Goal: Participate in discussion: Engage in conversation with other users on a specific topic

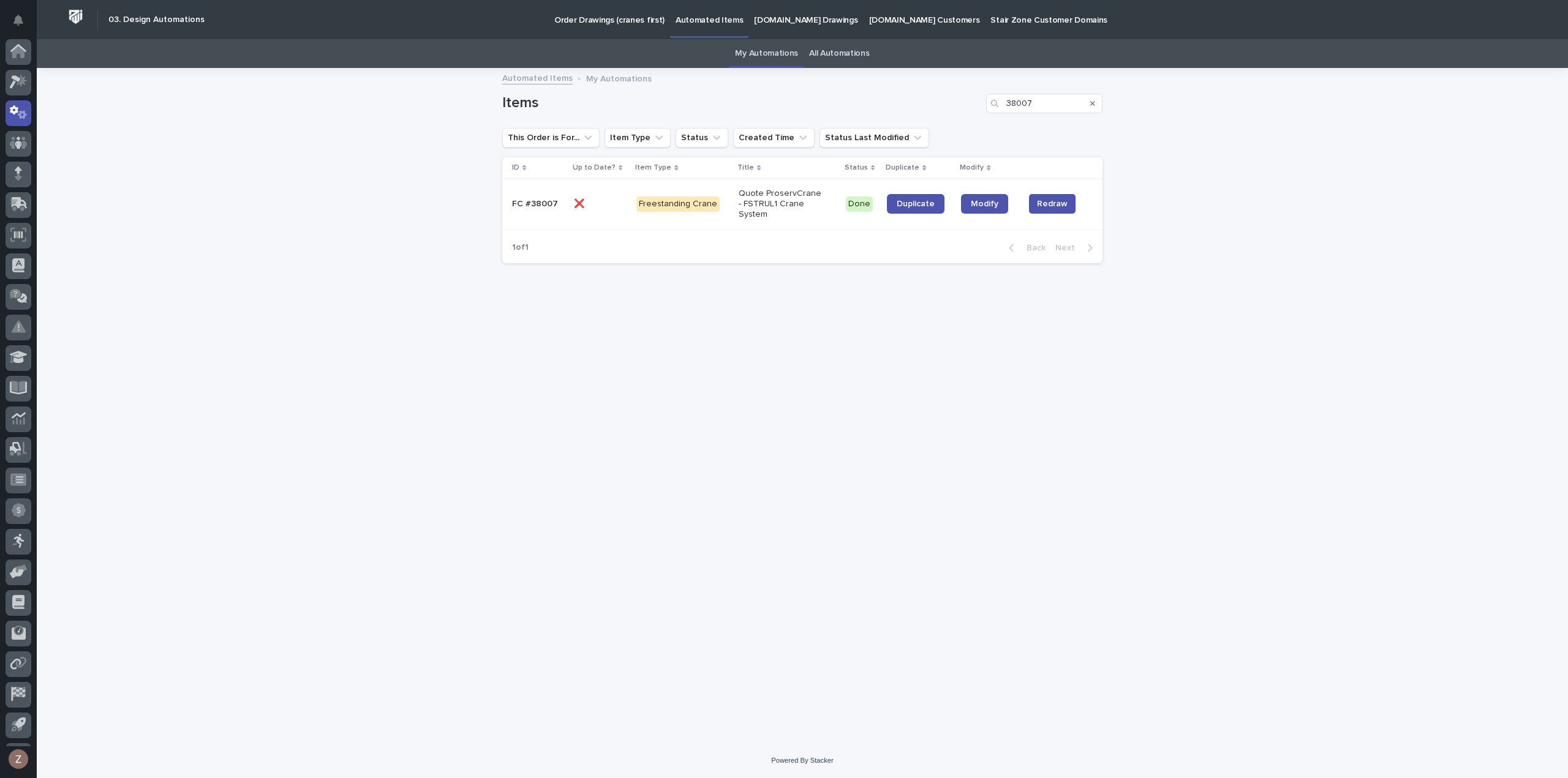
scroll to position [27, 0]
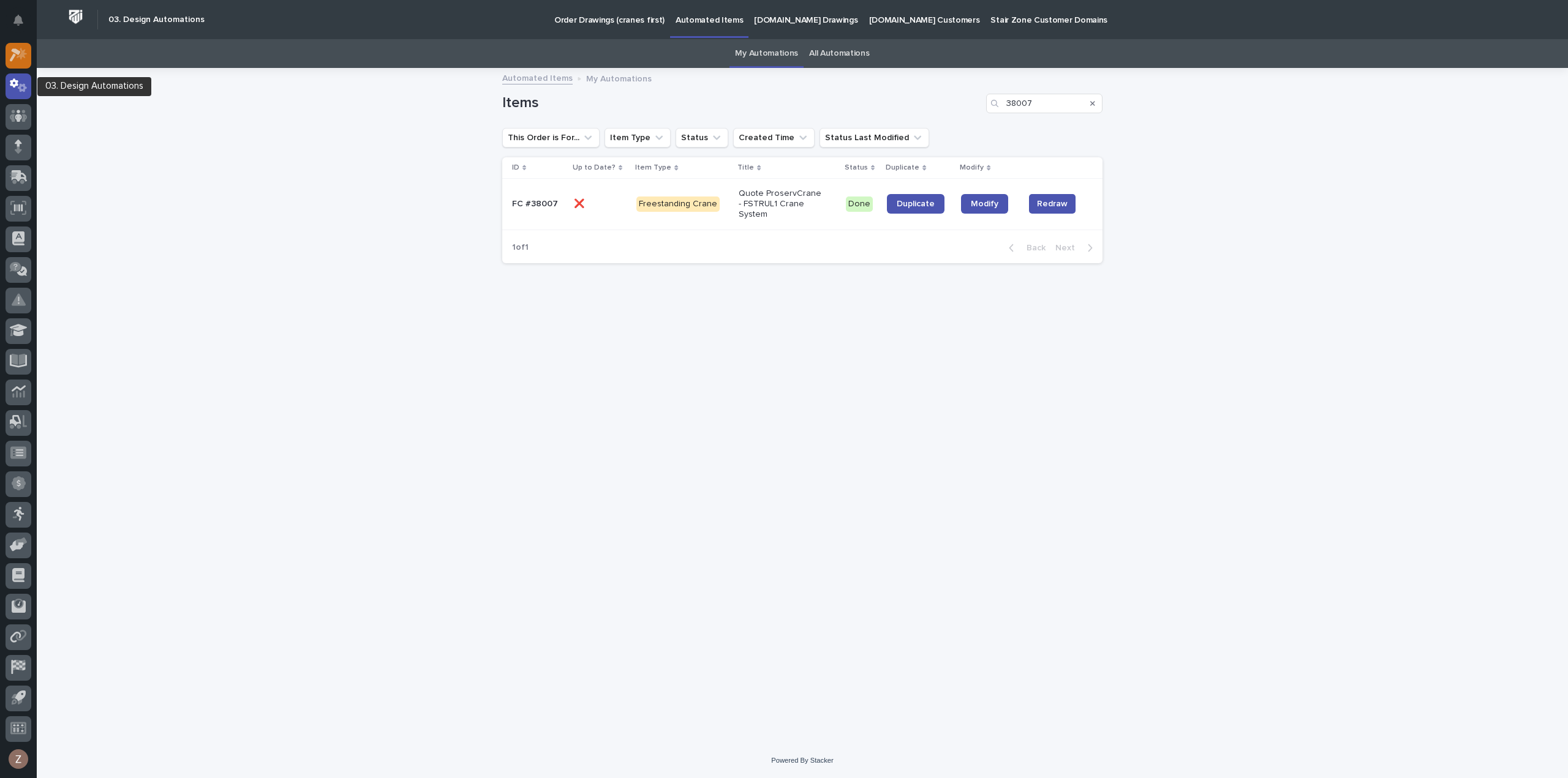
click at [18, 62] on div at bounding box center [18, 56] width 26 height 26
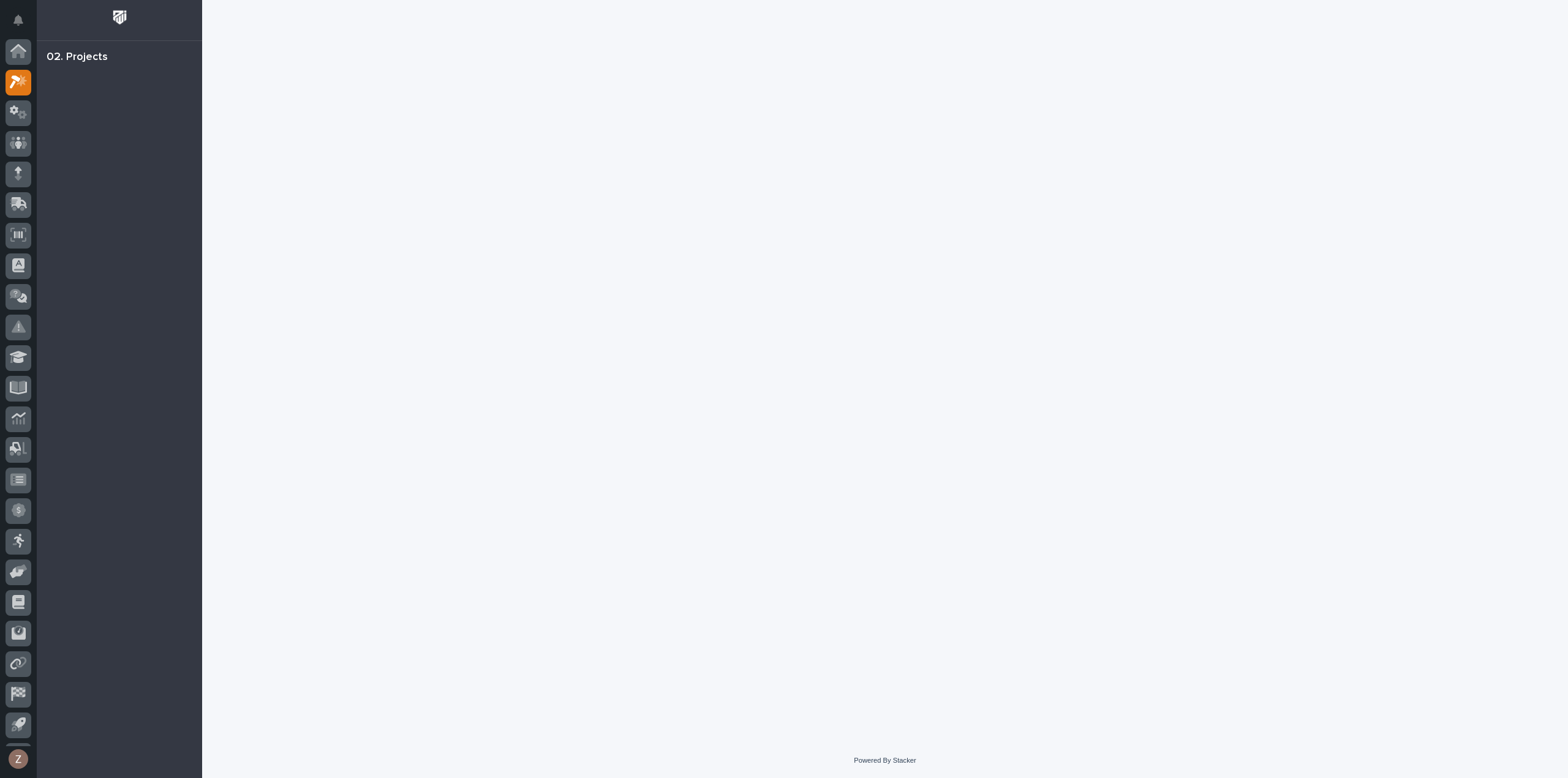
scroll to position [27, 0]
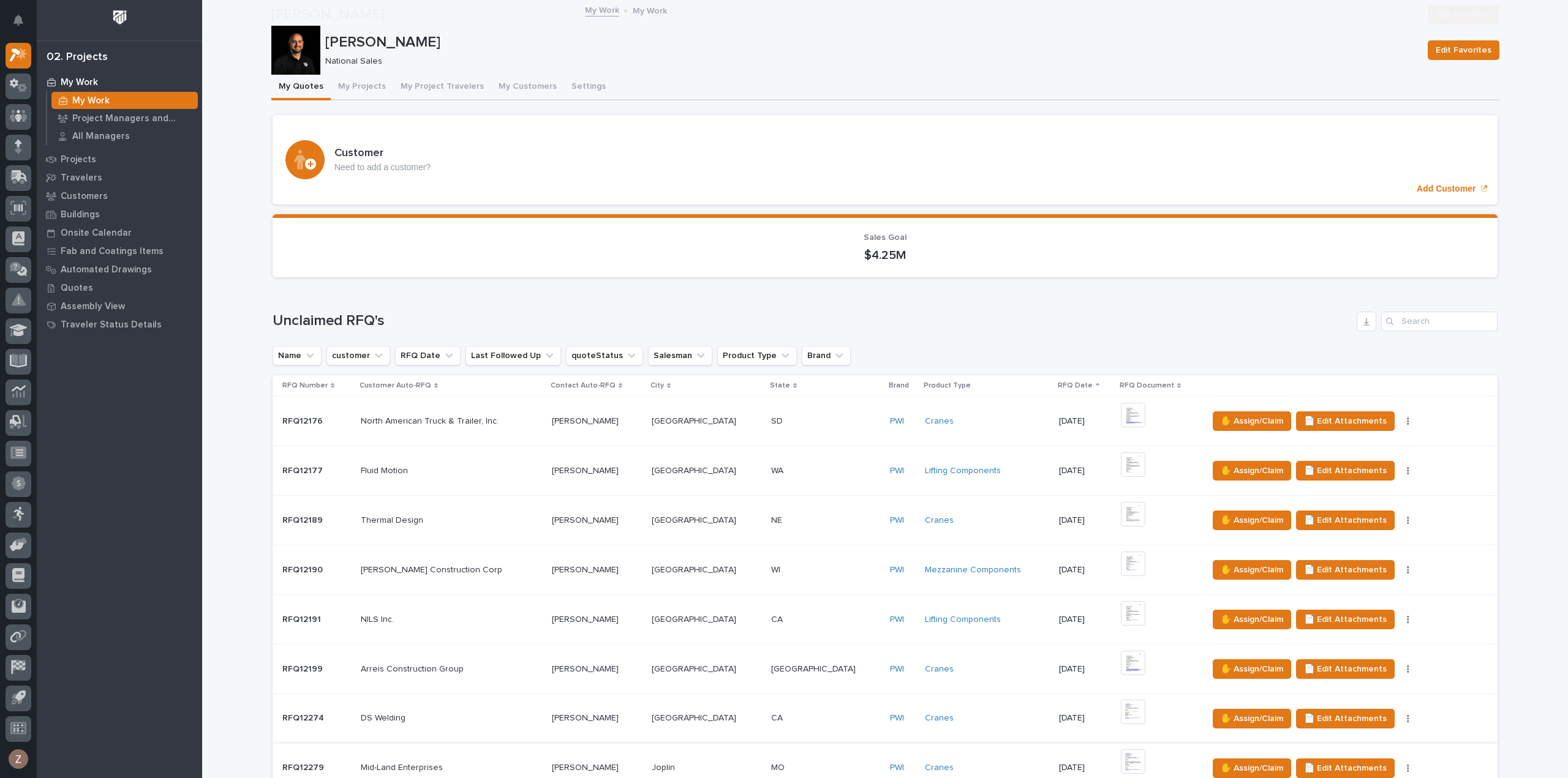
scroll to position [551, 0]
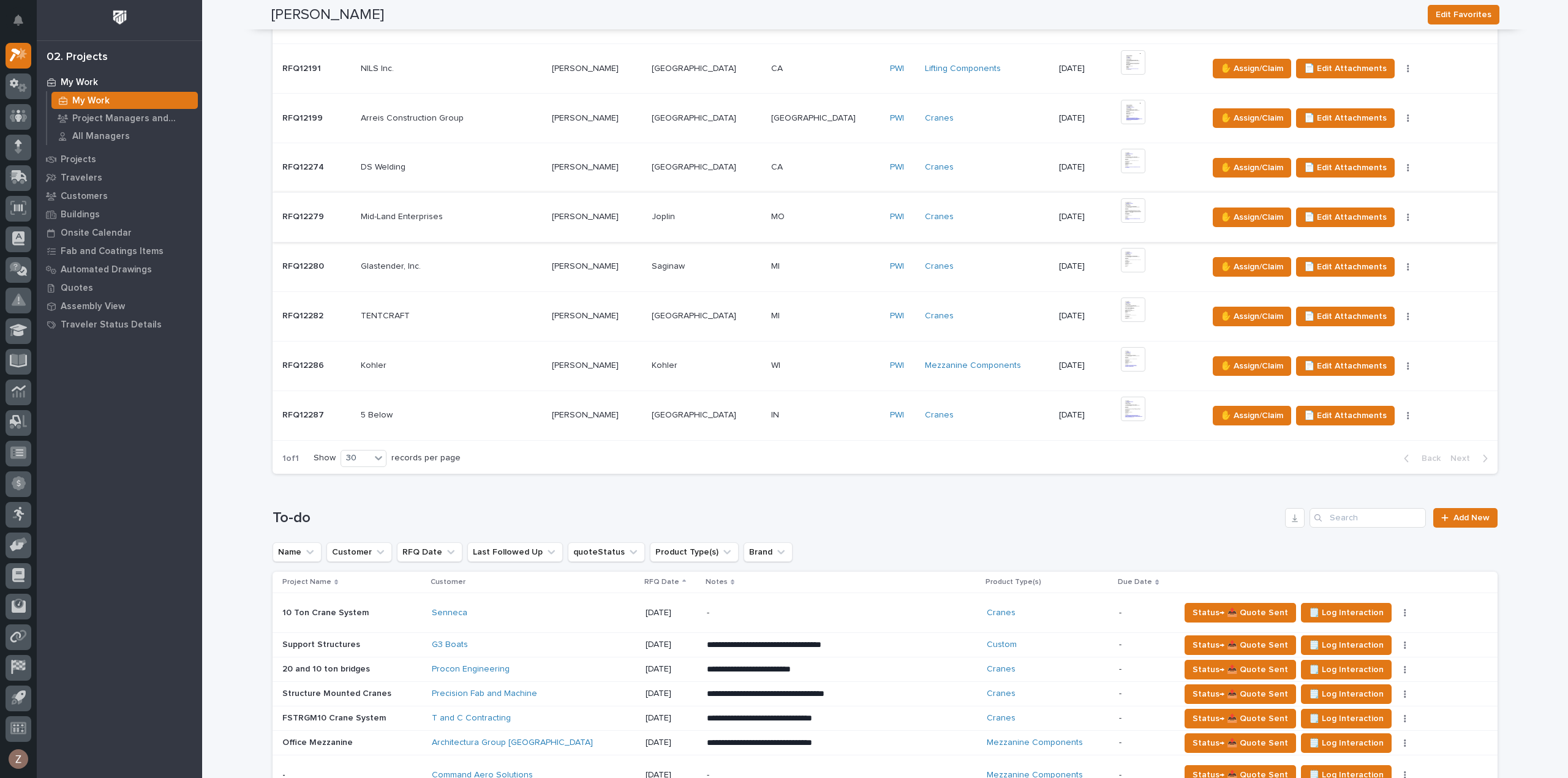
click at [1121, 204] on img at bounding box center [1133, 210] width 24 height 24
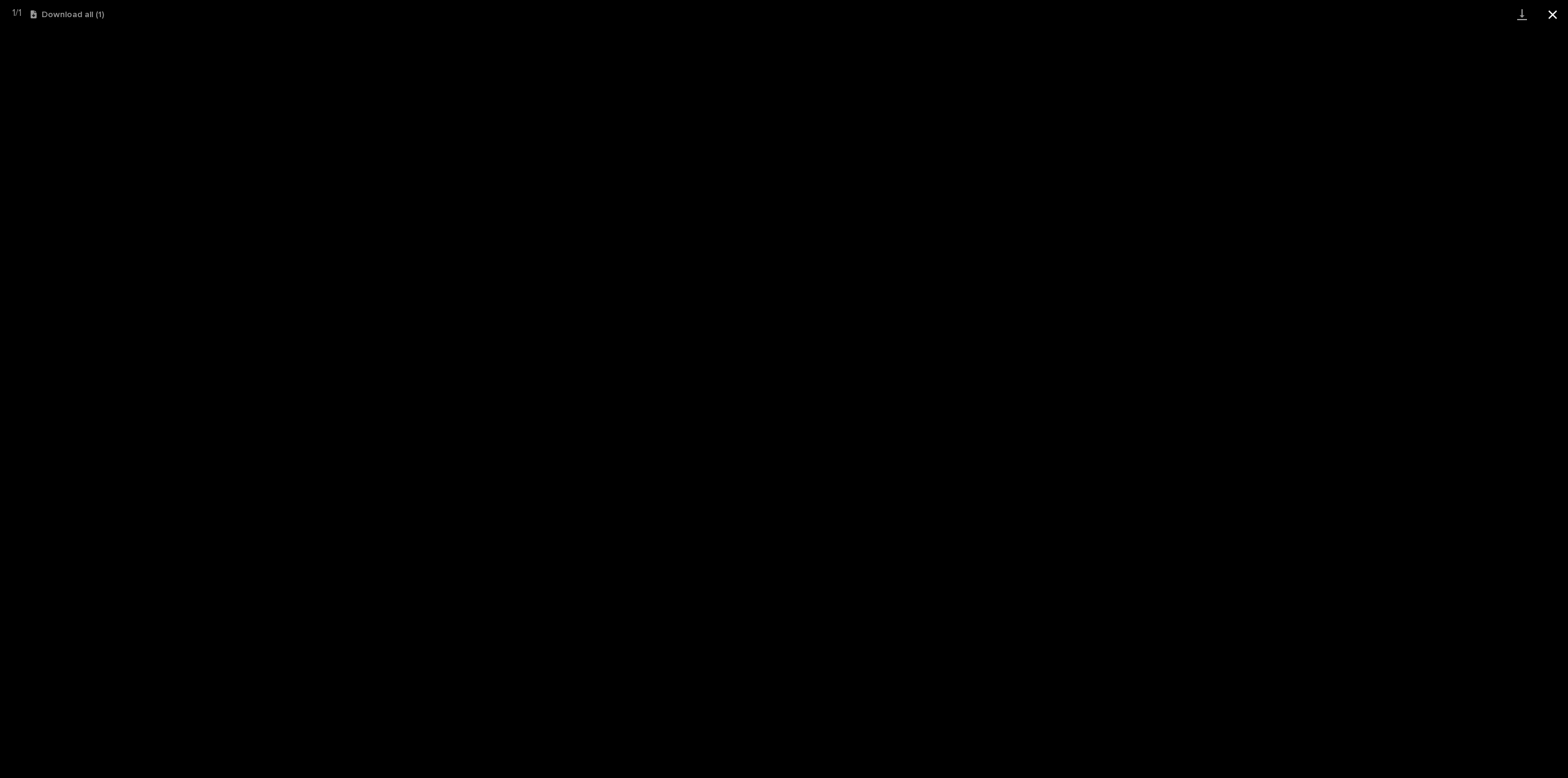
click at [1551, 7] on button "Close gallery" at bounding box center [1553, 14] width 31 height 29
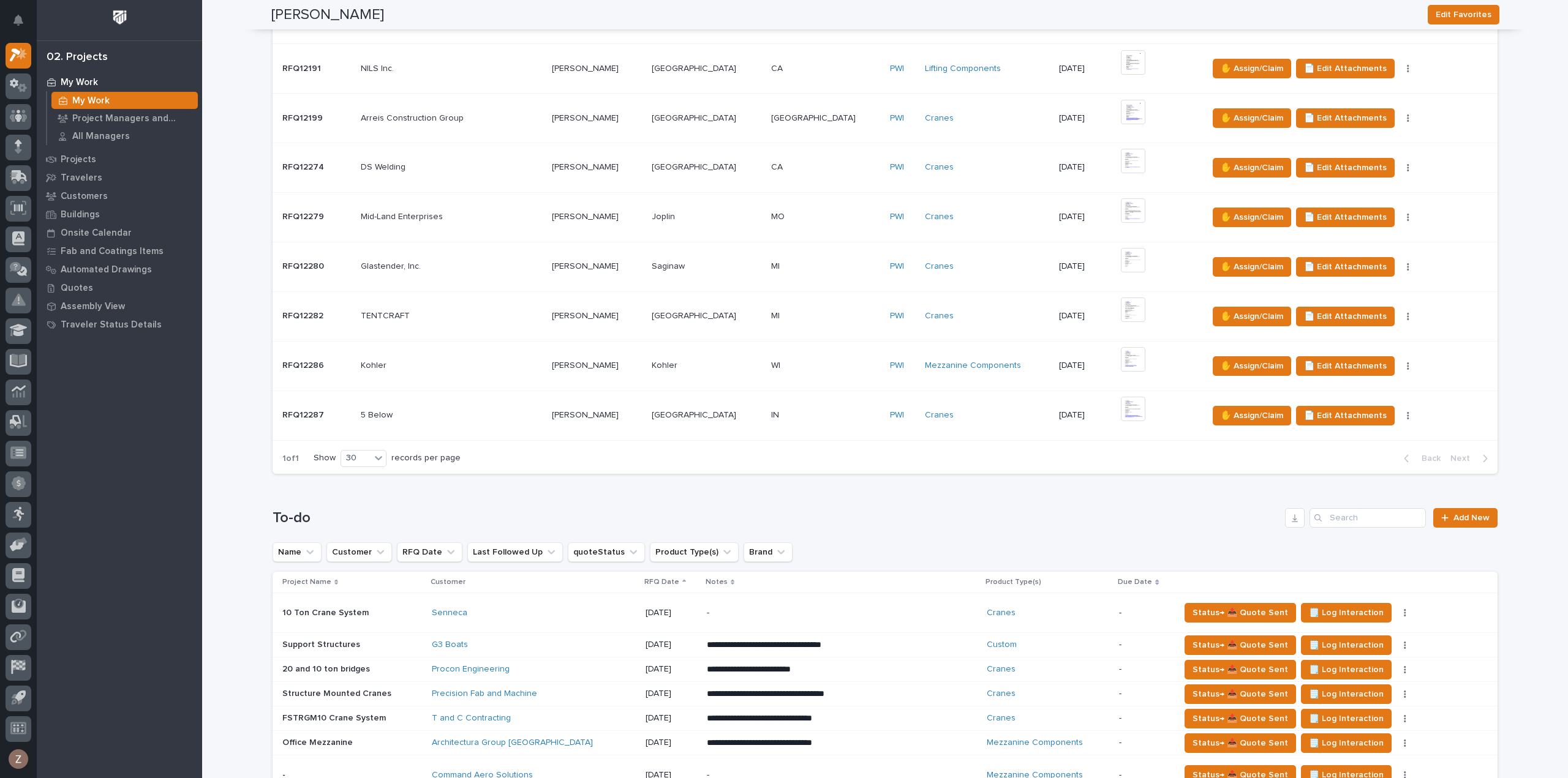
click at [829, 609] on p "-" at bounding box center [814, 613] width 214 height 10
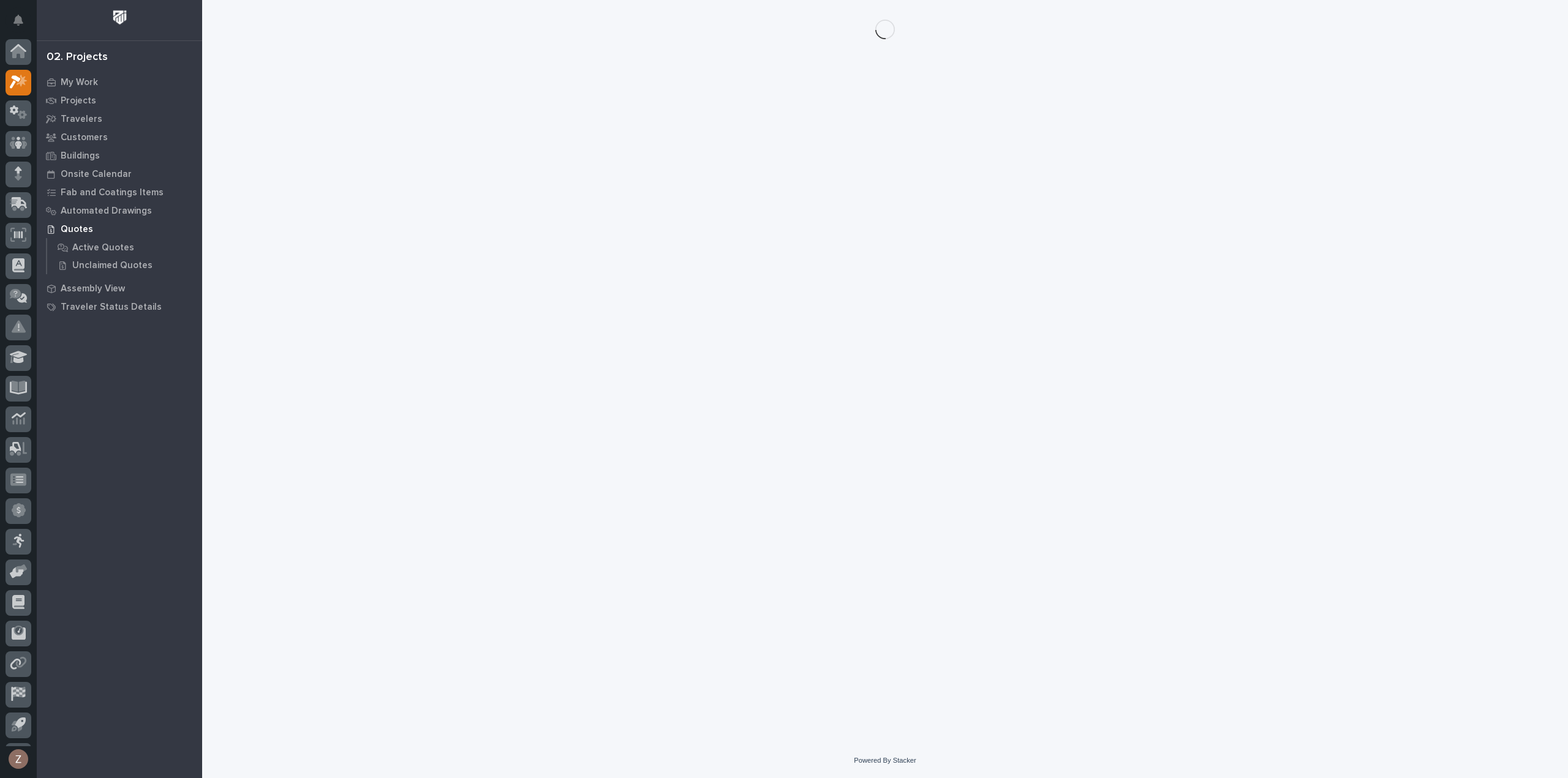
scroll to position [27, 0]
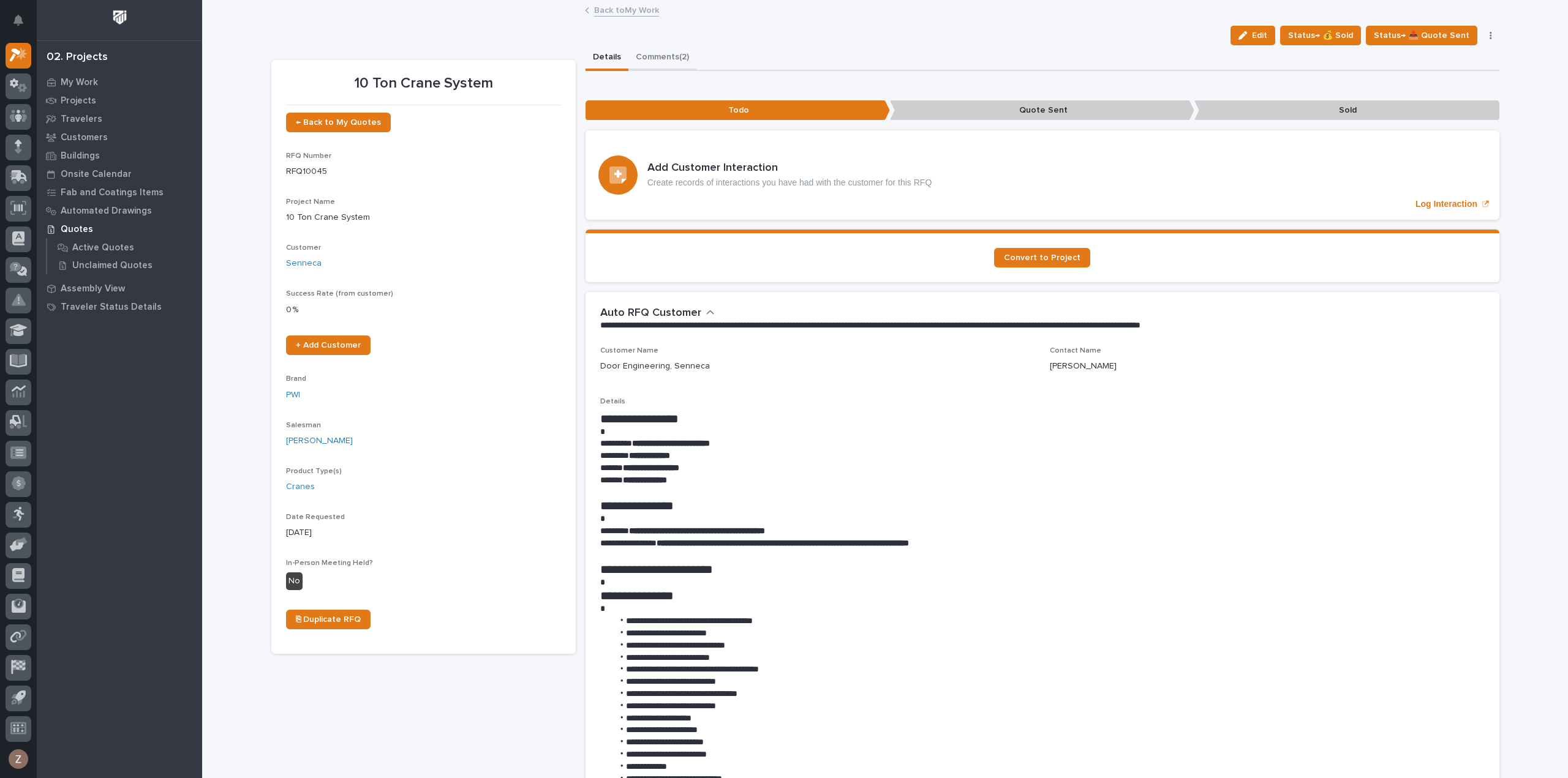
click at [659, 57] on button "Comments (2)" at bounding box center [662, 58] width 68 height 26
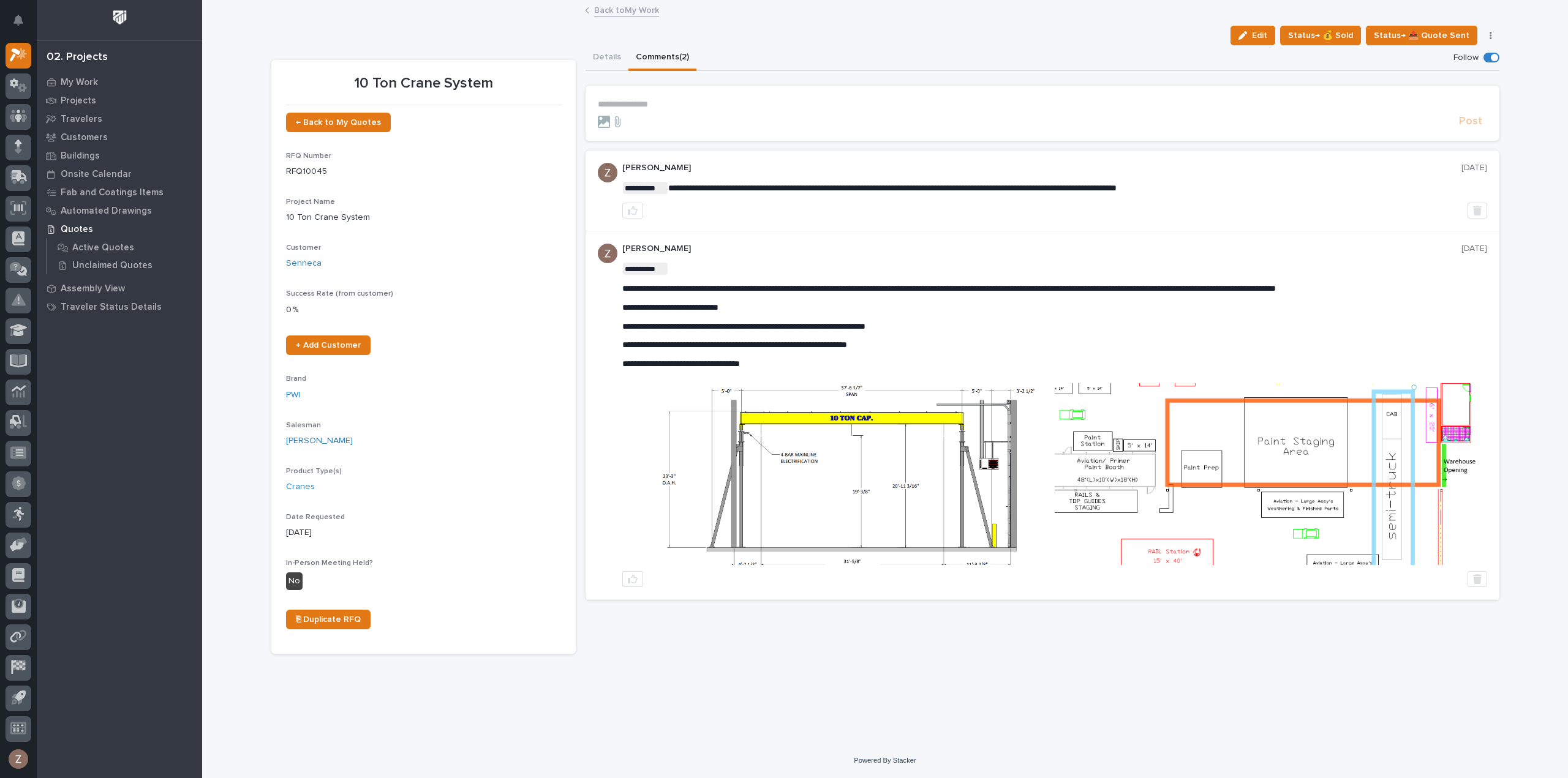
click at [671, 103] on p "**********" at bounding box center [1042, 104] width 889 height 10
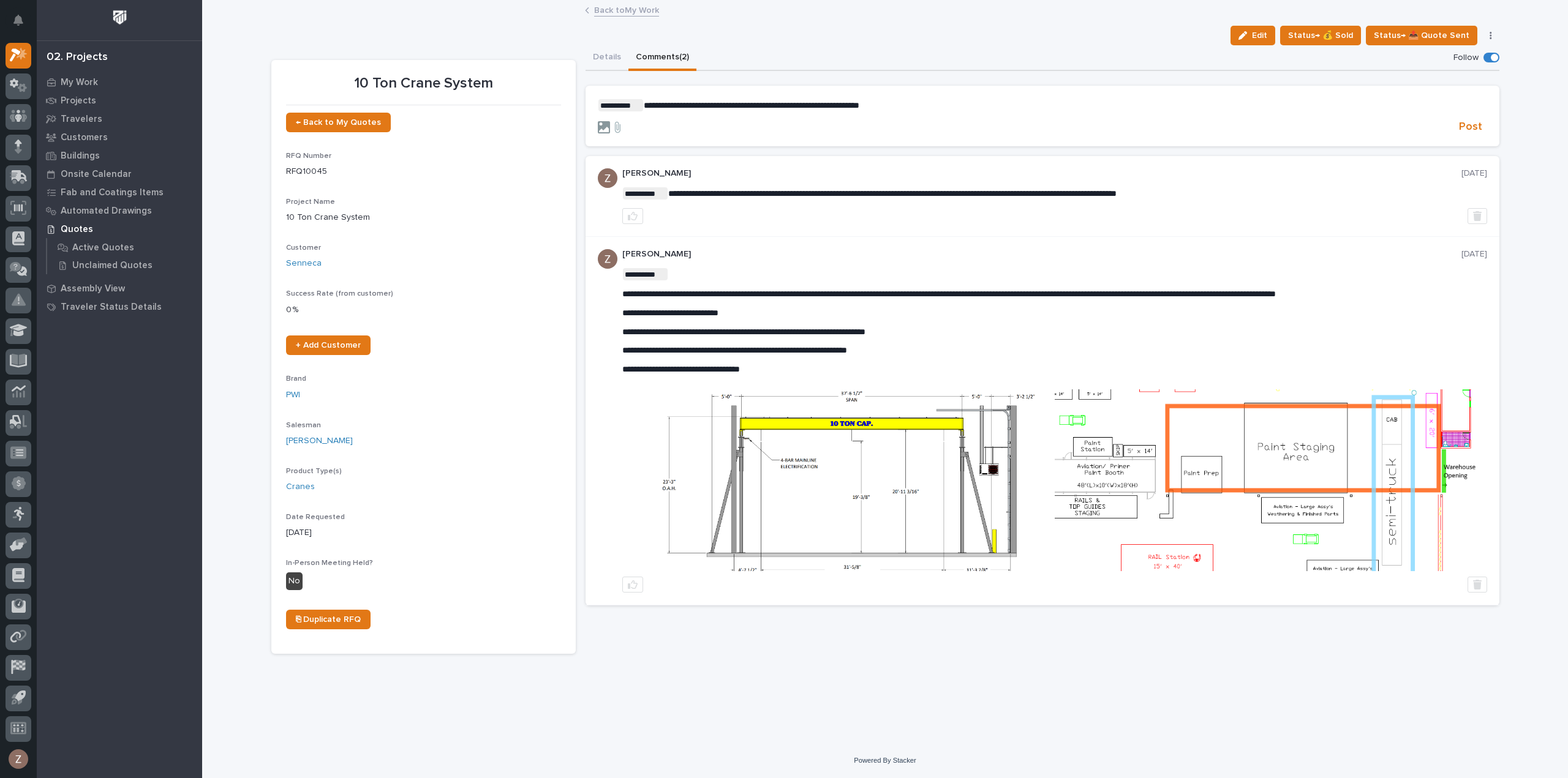
click at [605, 127] on icon at bounding box center [604, 127] width 12 height 12
click at [597, 121] on input "file" at bounding box center [597, 121] width 0 height 0
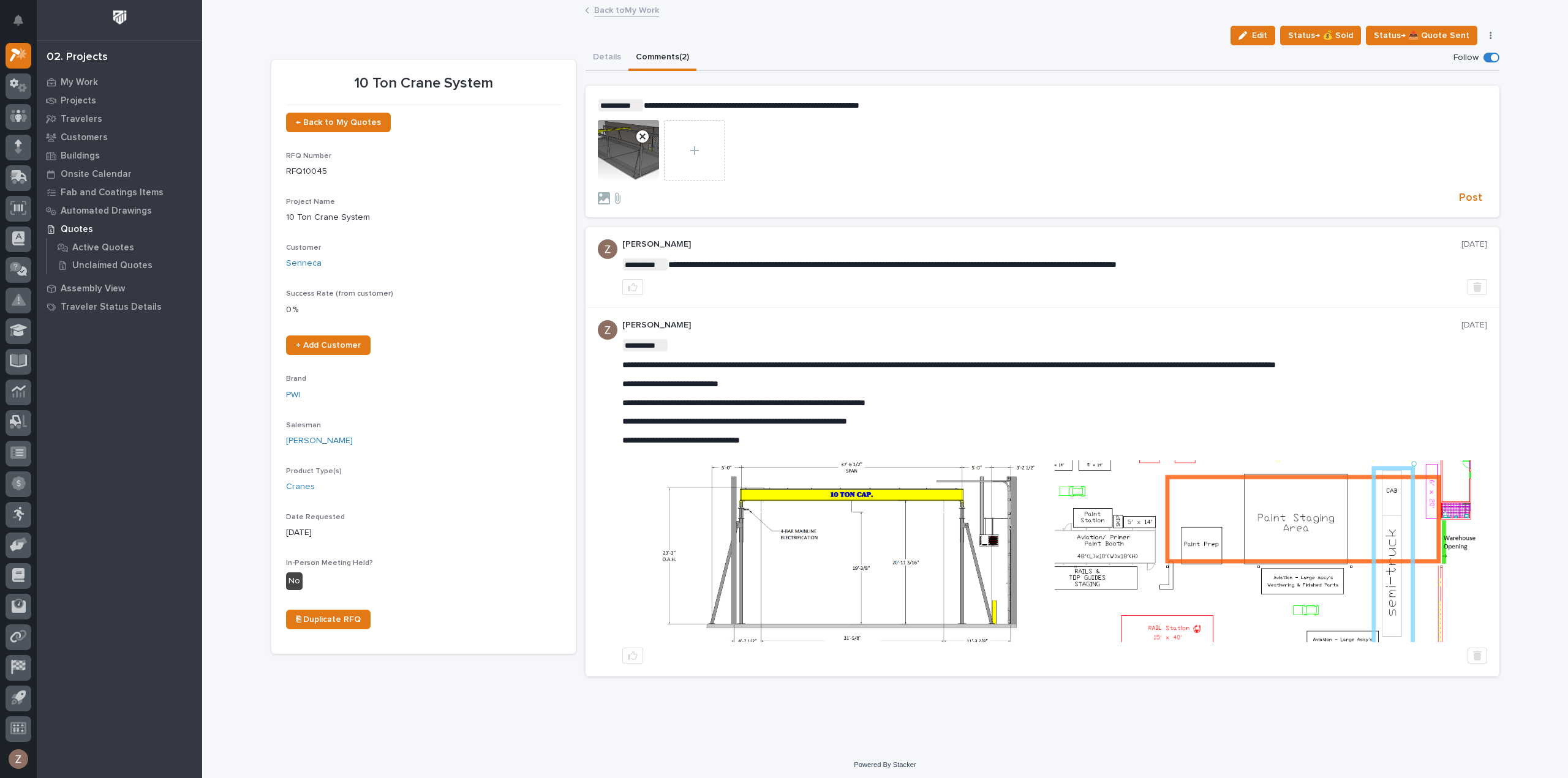
click at [905, 104] on p "**********" at bounding box center [1042, 105] width 889 height 12
click at [1482, 199] on button "Post" at bounding box center [1471, 198] width 33 height 14
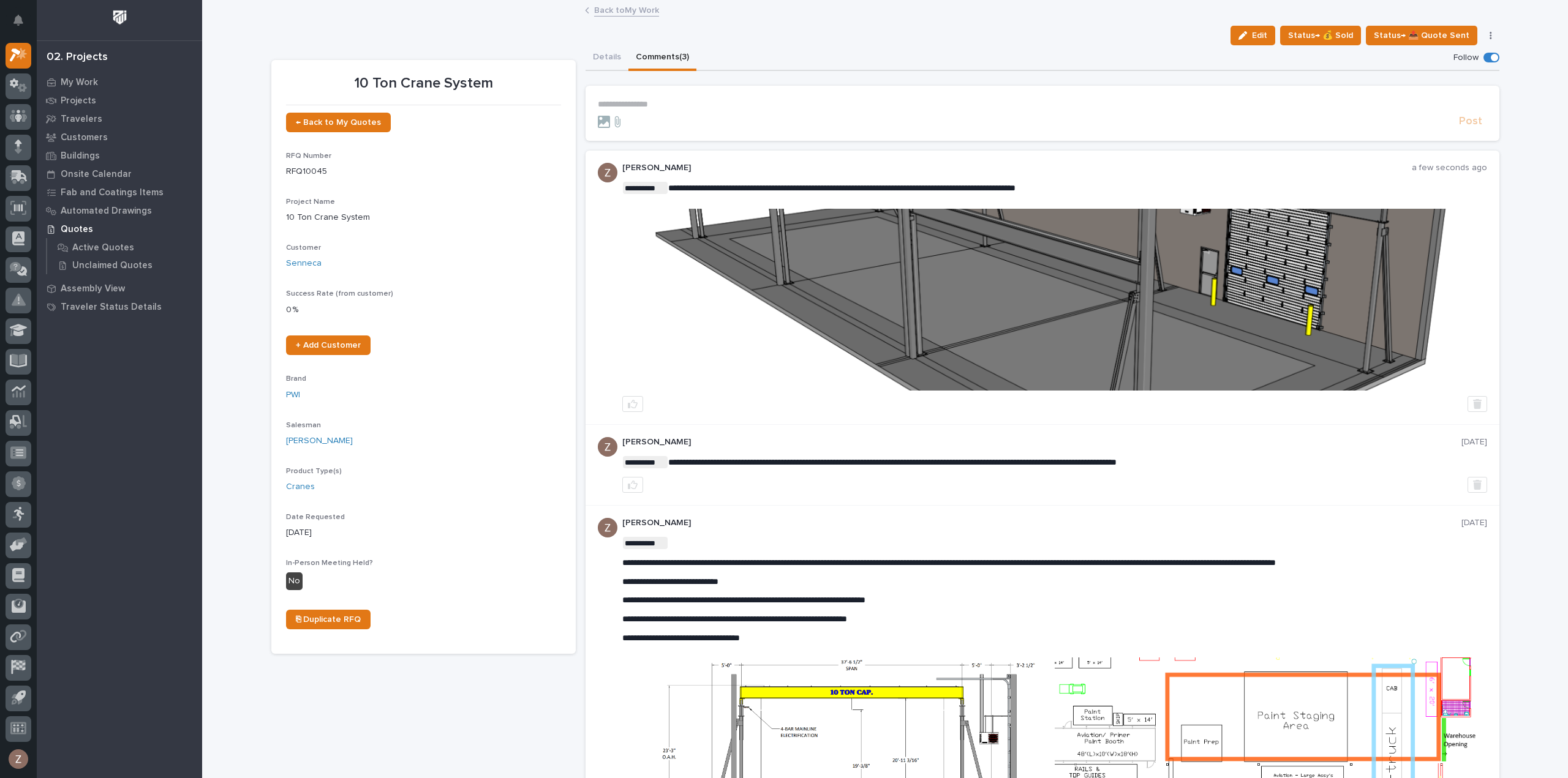
click at [1054, 273] on img at bounding box center [1055, 300] width 863 height 182
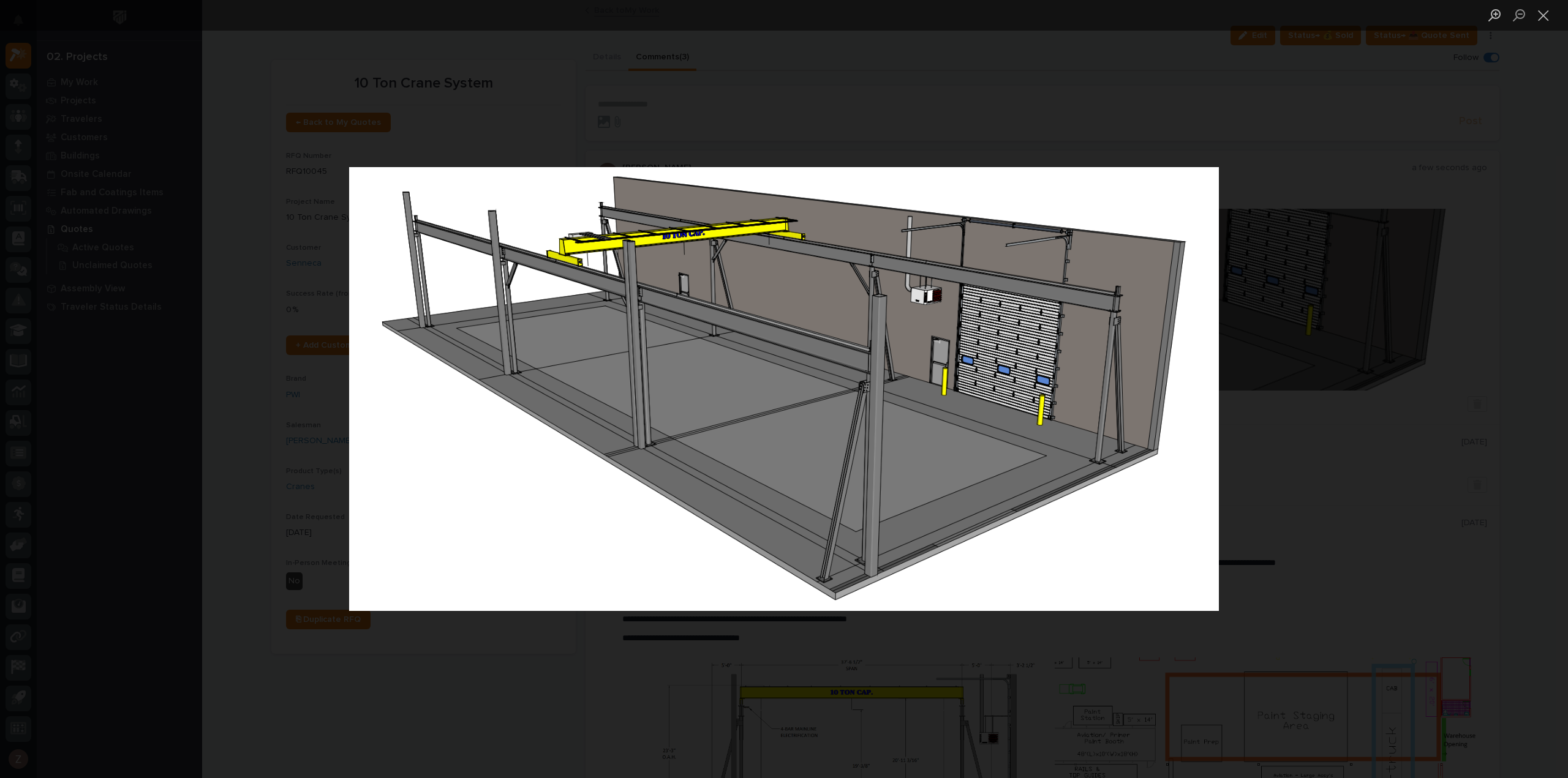
click at [1362, 347] on div "Lightbox" at bounding box center [784, 389] width 1568 height 778
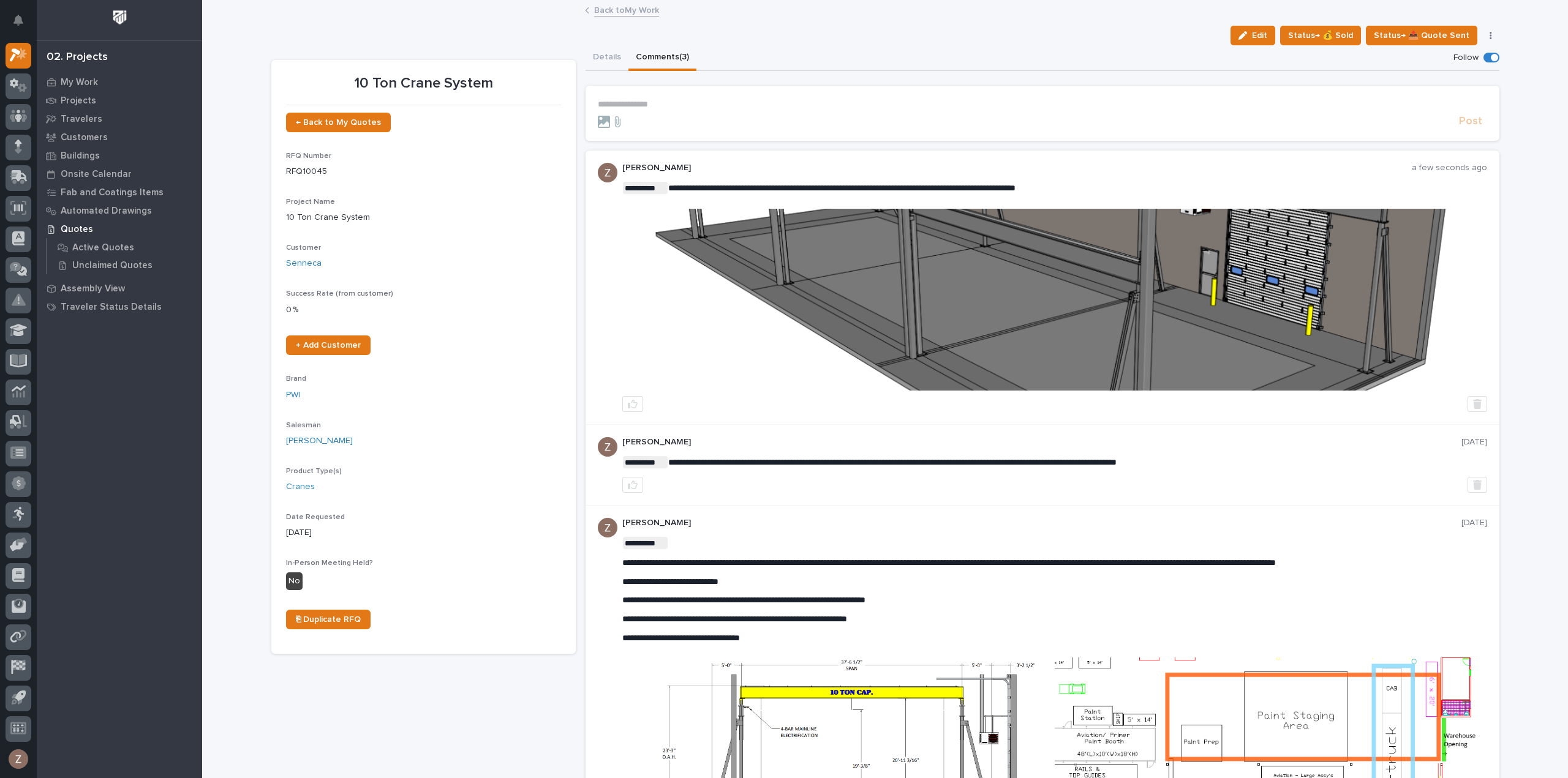
click at [985, 318] on img at bounding box center [1055, 300] width 863 height 182
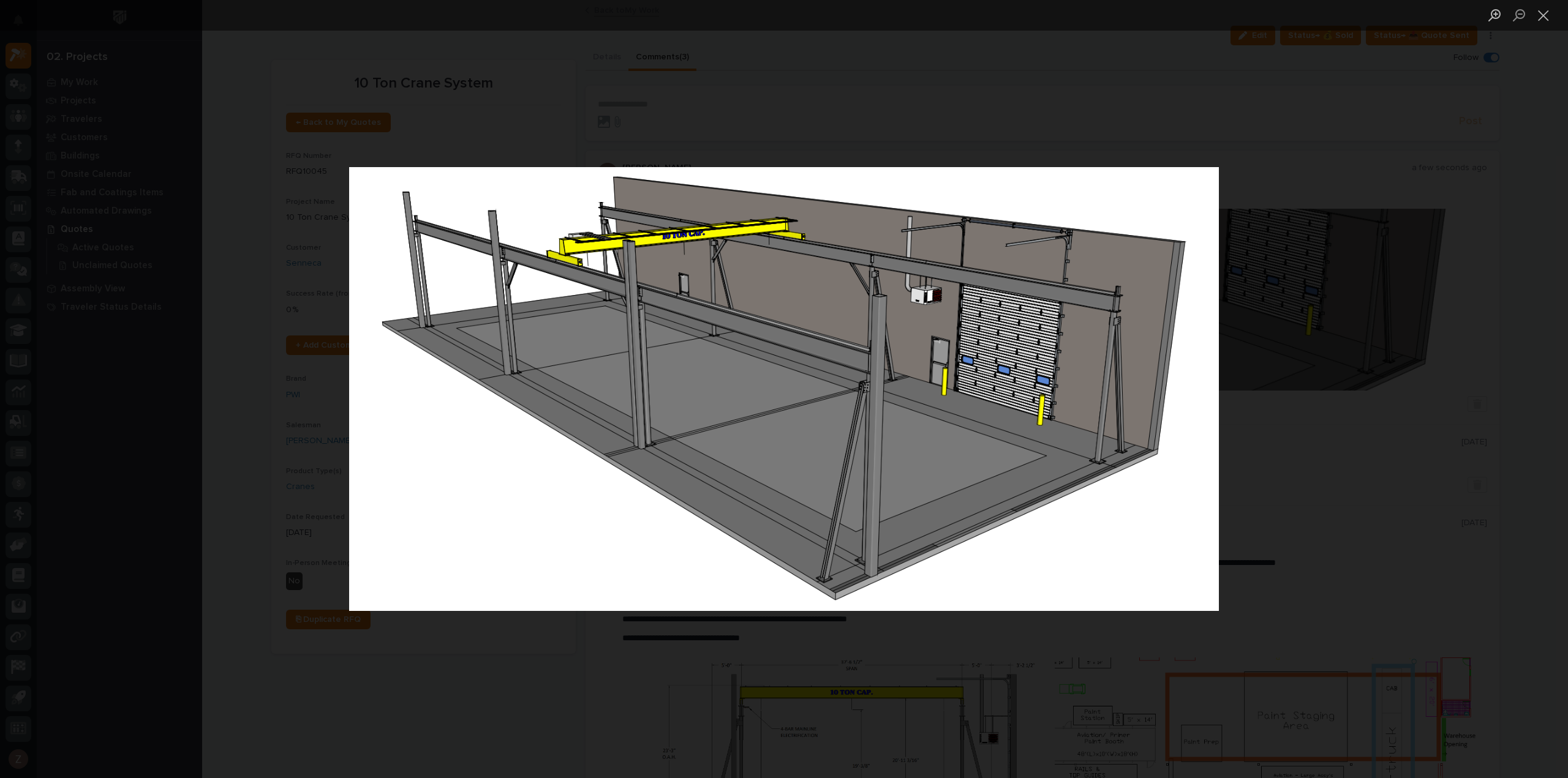
click at [1327, 290] on div "Lightbox" at bounding box center [784, 389] width 1568 height 778
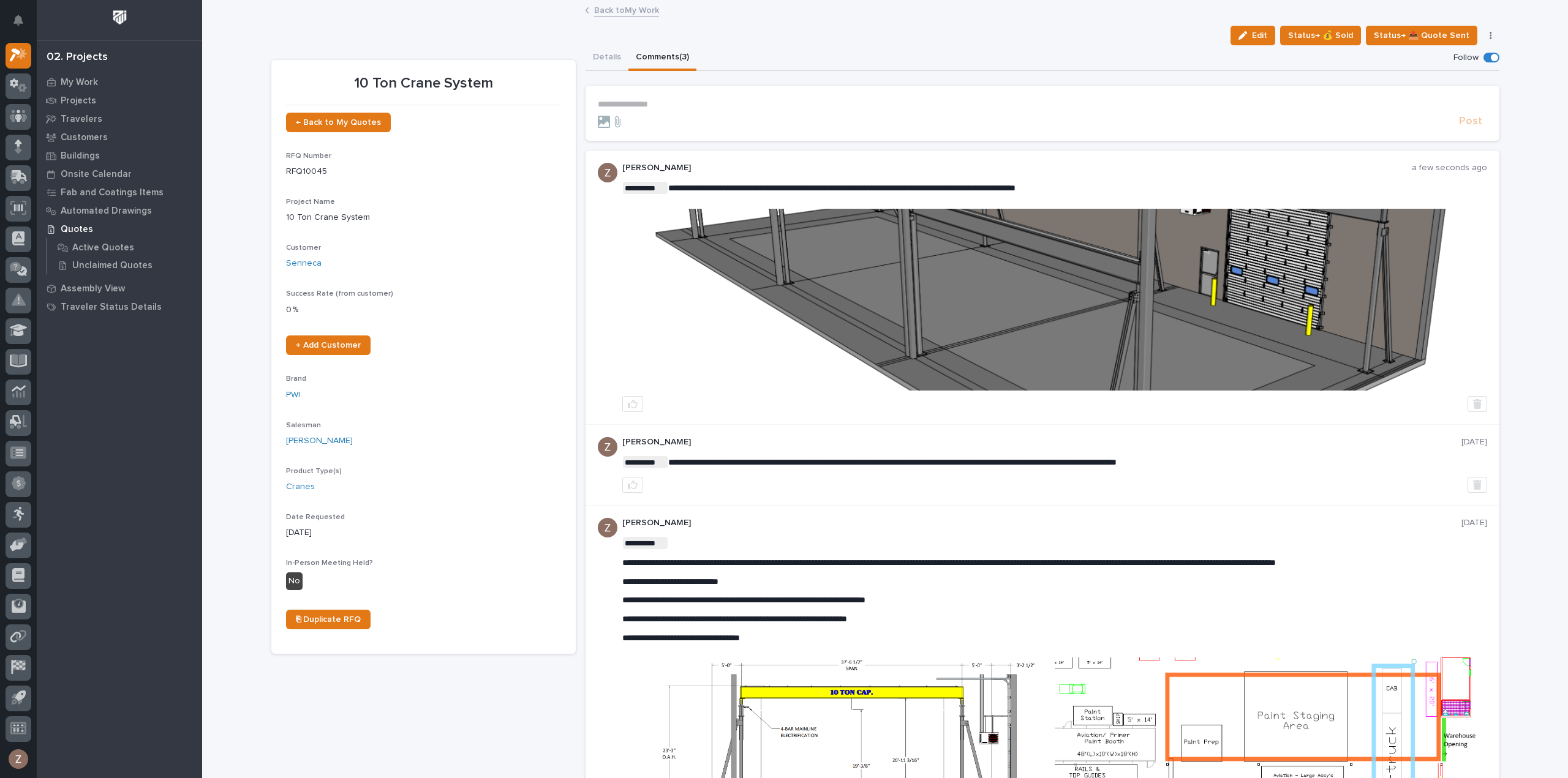
scroll to position [85, 0]
